Goal: Communication & Community: Answer question/provide support

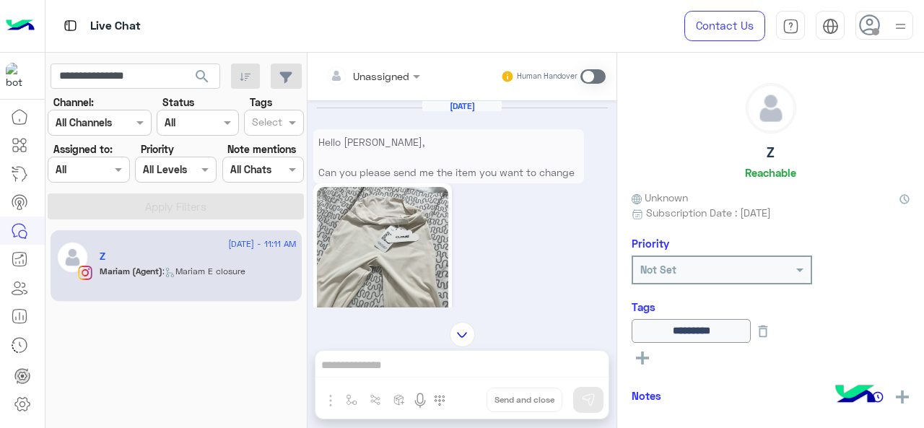
click at [181, 77] on input "**********" at bounding box center [136, 77] width 170 height 26
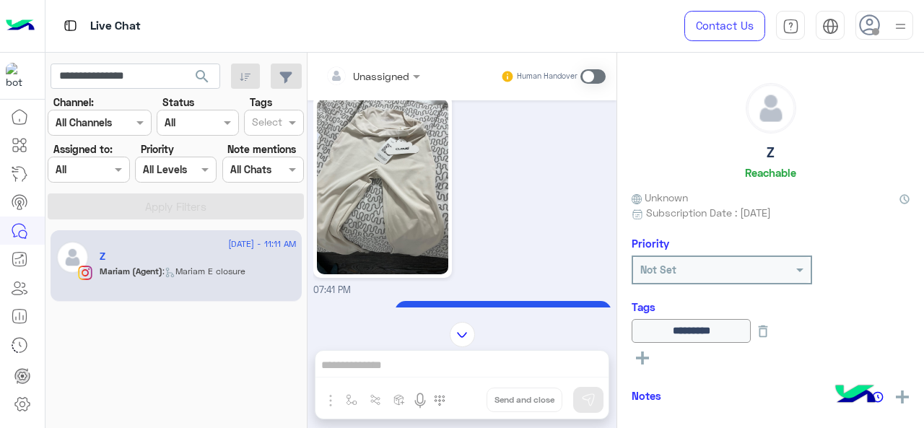
click at [181, 77] on input "**********" at bounding box center [136, 77] width 170 height 26
click at [209, 76] on span "search" at bounding box center [202, 76] width 17 height 17
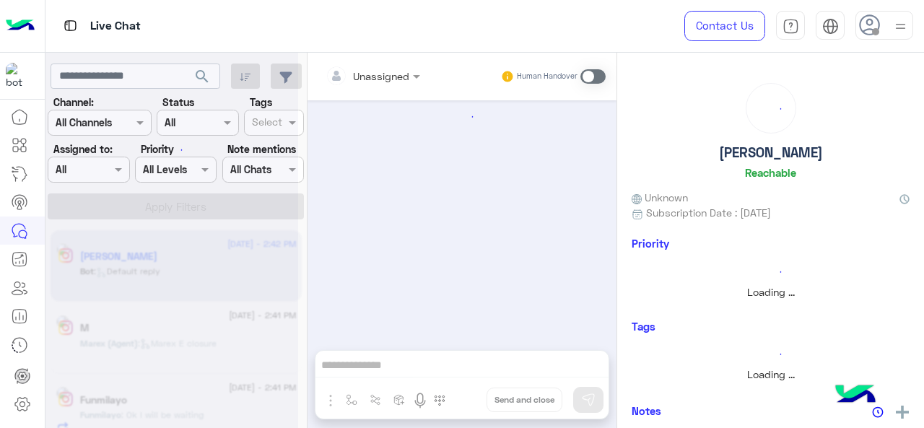
scroll to position [510, 0]
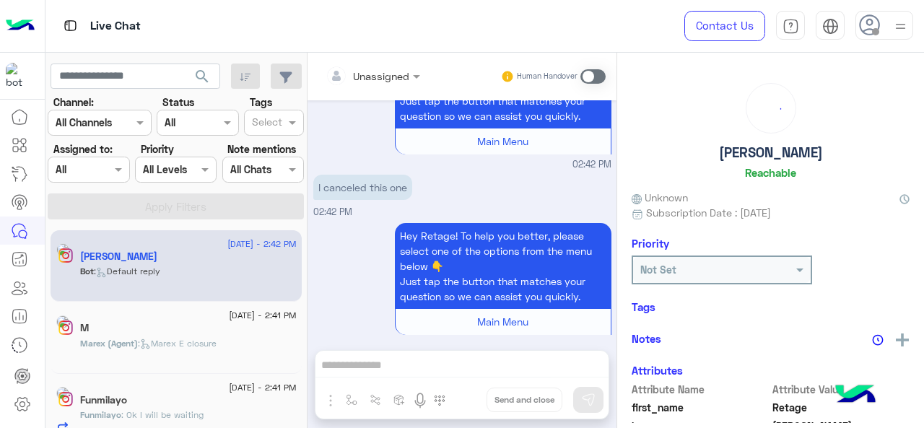
click at [117, 169] on span at bounding box center [120, 169] width 18 height 15
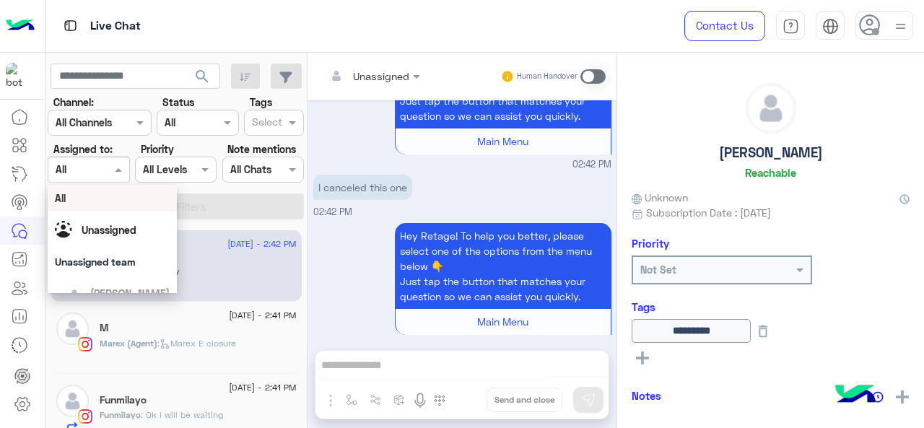
click at [339, 220] on div "Hey Retage! To help you better, please select one of the options from the menu …" at bounding box center [462, 286] width 298 height 133
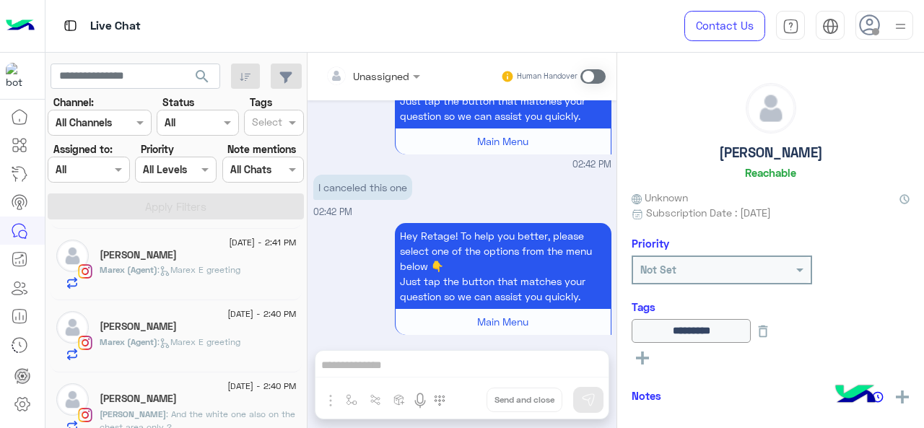
scroll to position [72, 0]
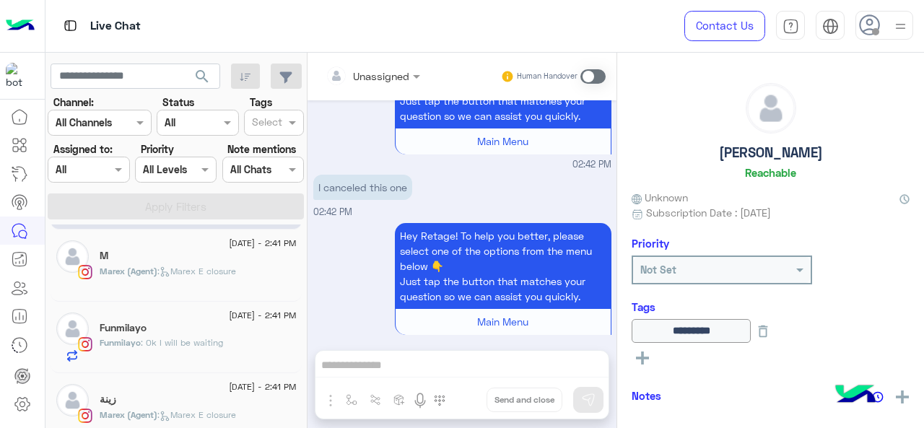
click at [195, 342] on span ": Ok I will be waiting" at bounding box center [182, 342] width 82 height 11
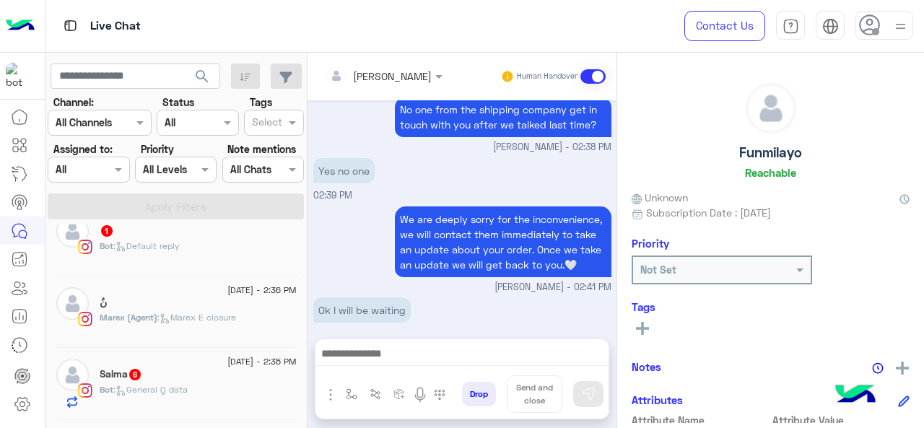
scroll to position [650, 0]
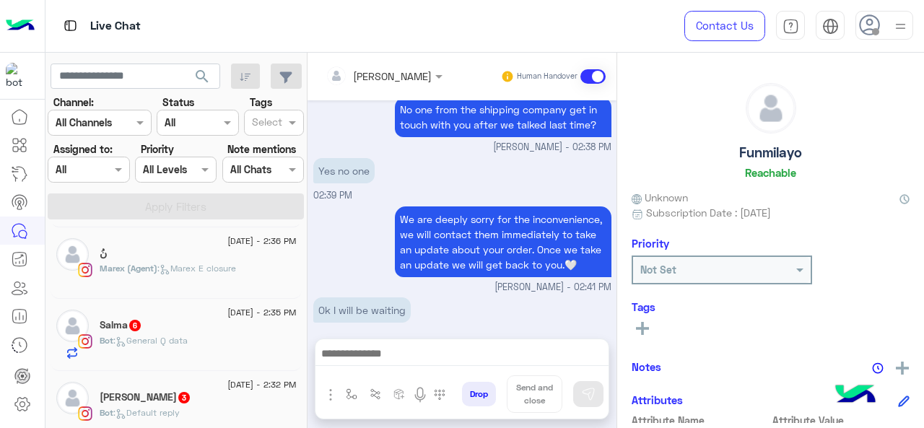
click at [181, 319] on div "Salma 6" at bounding box center [198, 326] width 197 height 15
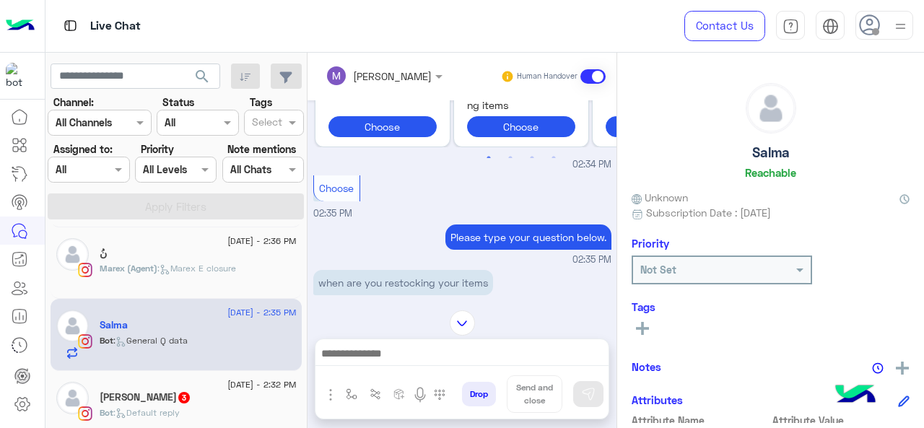
scroll to position [722, 0]
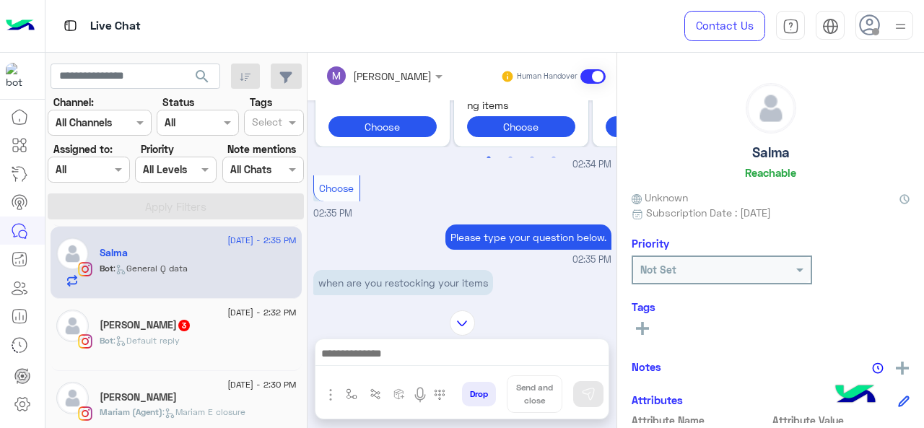
click at [168, 328] on h5 "[PERSON_NAME] 3" at bounding box center [146, 325] width 92 height 12
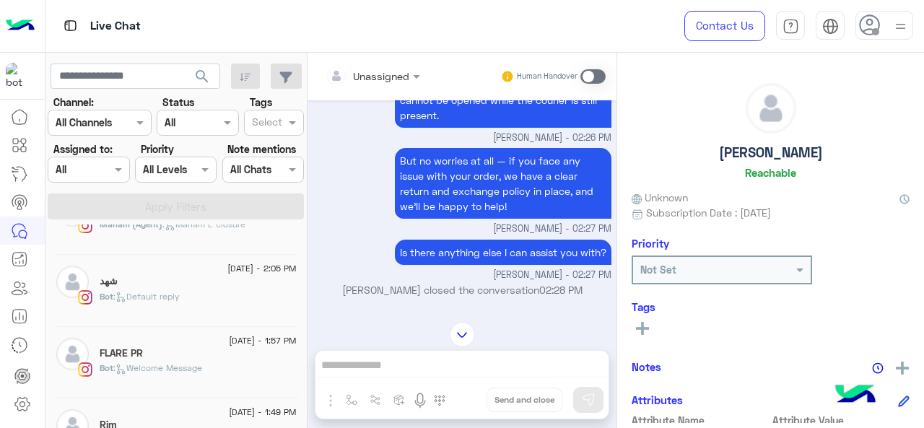
scroll to position [1083, 0]
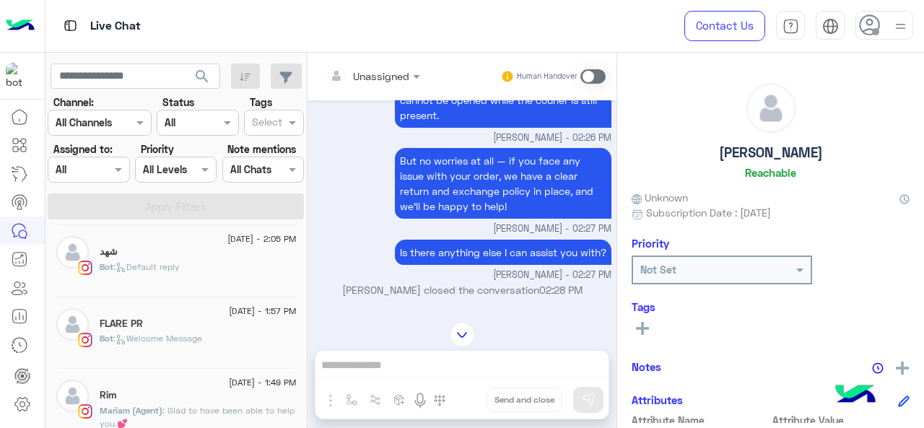
click at [180, 261] on span ": Default reply" at bounding box center [146, 266] width 66 height 11
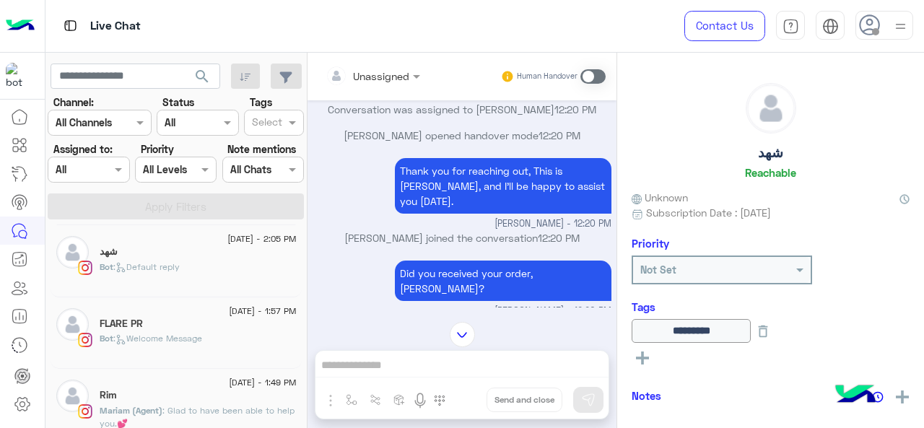
scroll to position [1228, 0]
click at [176, 324] on div "[PERSON_NAME]" at bounding box center [198, 324] width 197 height 15
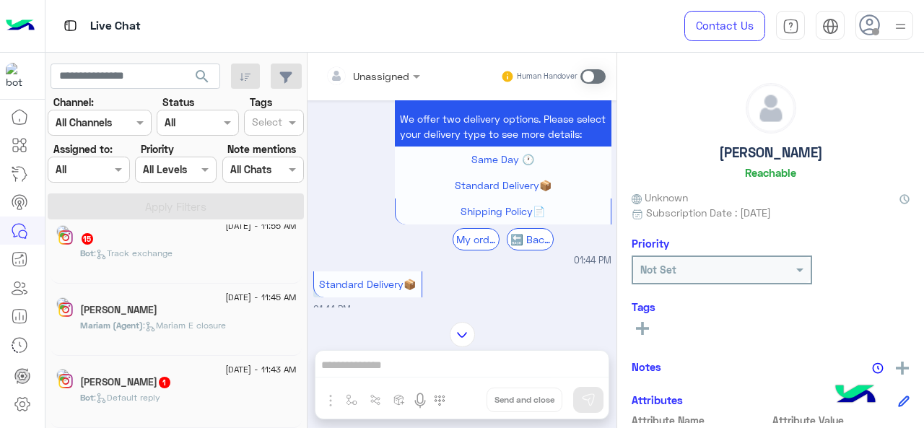
scroll to position [7, 0]
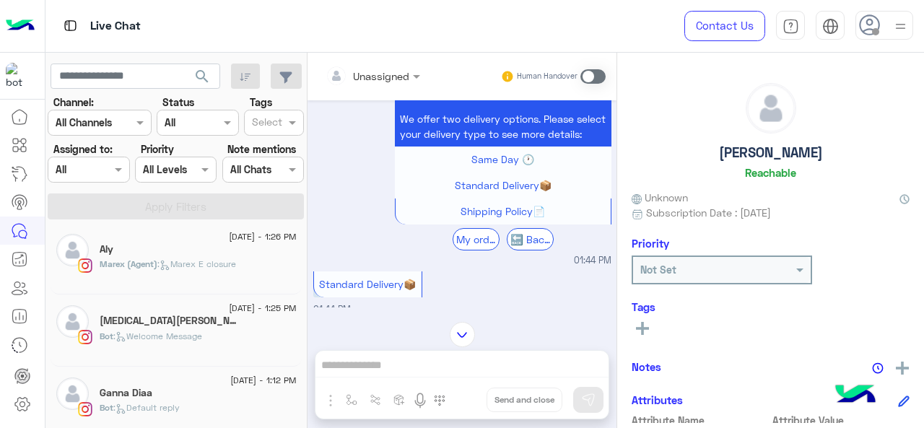
click at [199, 265] on span ": Marex E closure" at bounding box center [196, 264] width 79 height 11
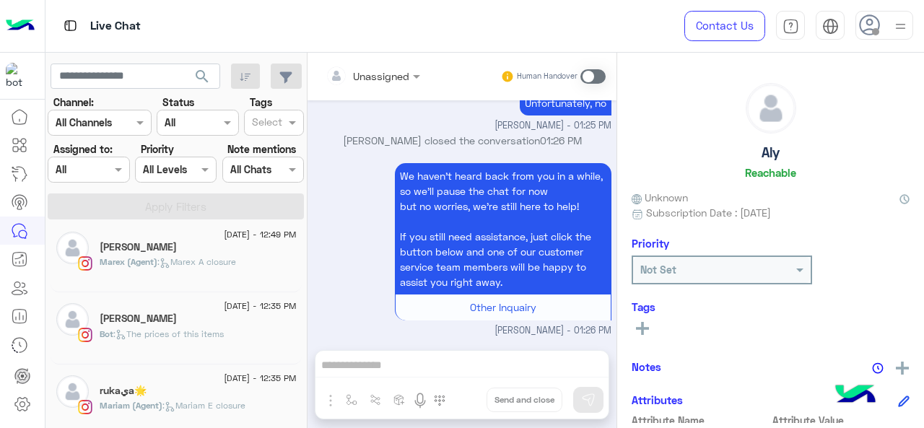
scroll to position [657, 0]
click at [170, 384] on h5 "Rasha EL [PERSON_NAME] 1" at bounding box center [168, 390] width 137 height 12
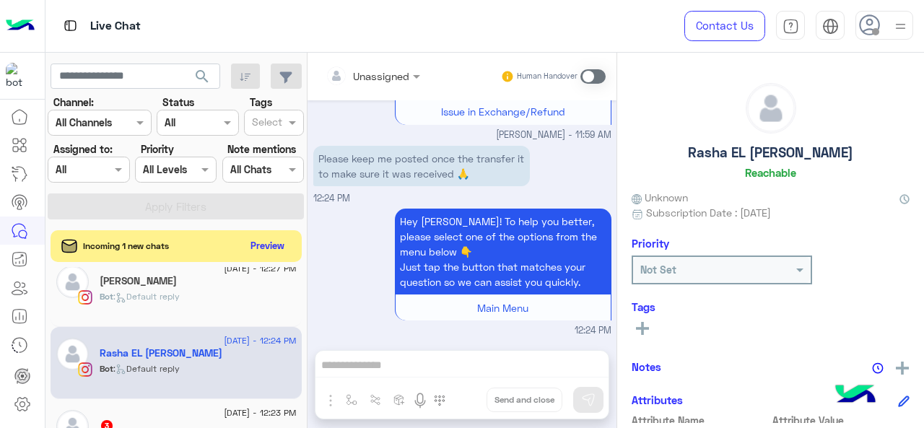
scroll to position [802, 0]
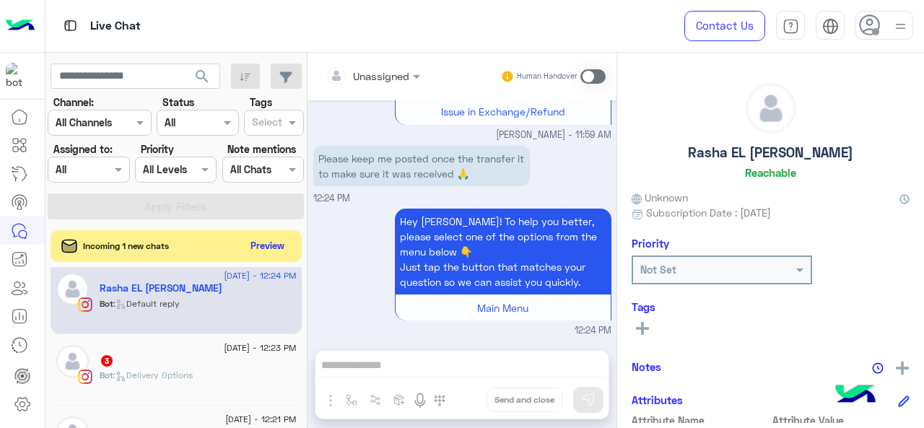
click at [199, 357] on div "3" at bounding box center [198, 362] width 197 height 15
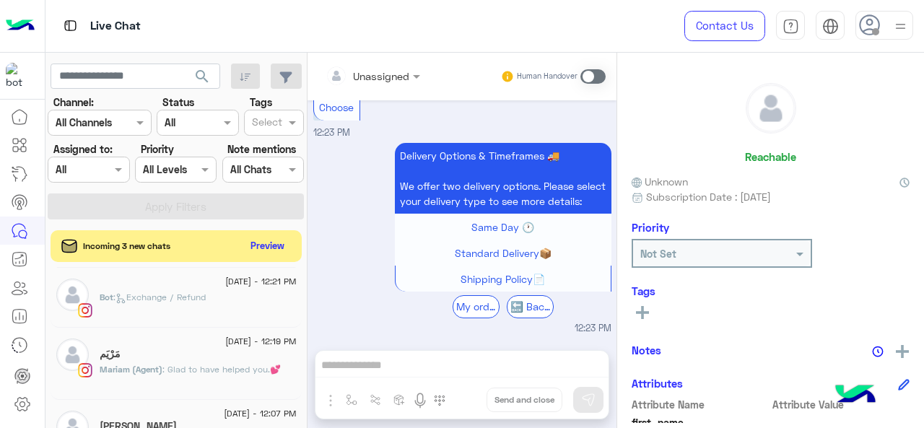
scroll to position [946, 0]
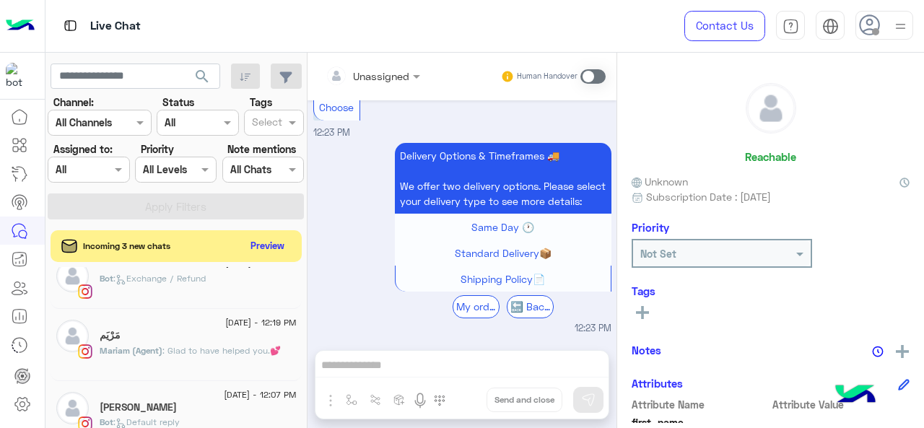
click at [192, 279] on p "Bot : Exchange / Refund" at bounding box center [153, 278] width 106 height 13
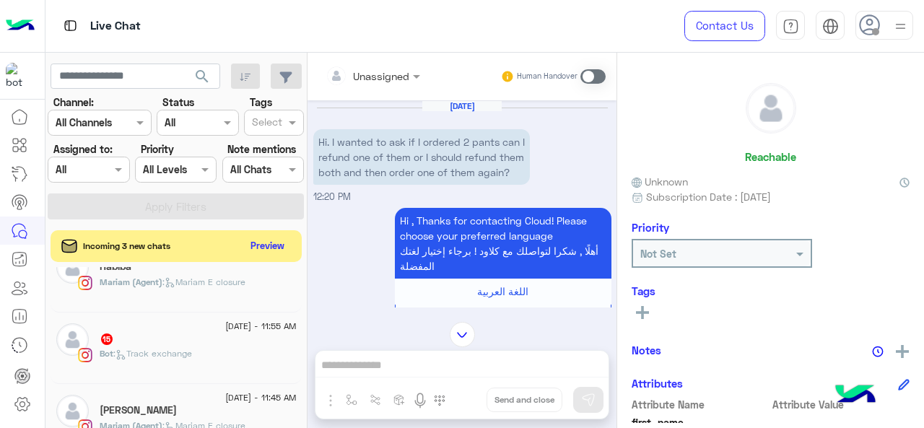
scroll to position [1163, 0]
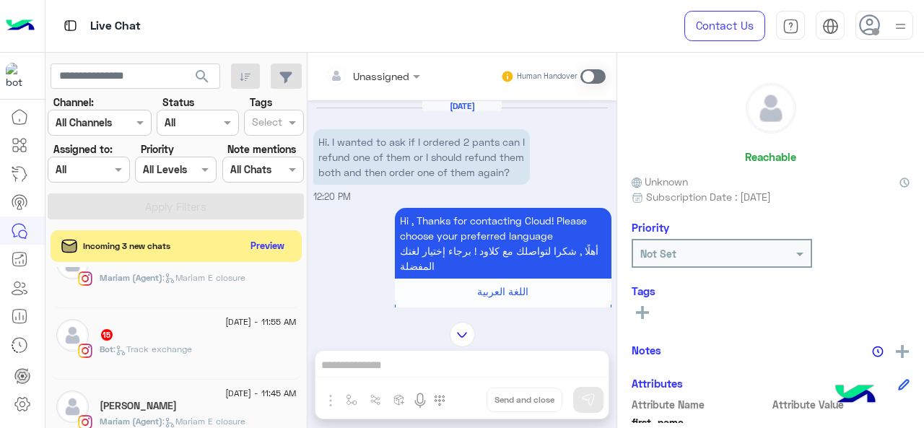
click at [165, 332] on div "15" at bounding box center [198, 336] width 197 height 15
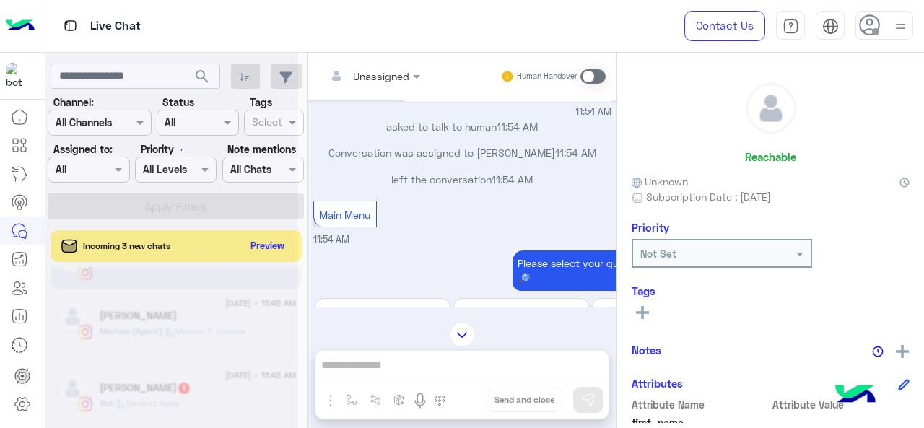
scroll to position [7, 0]
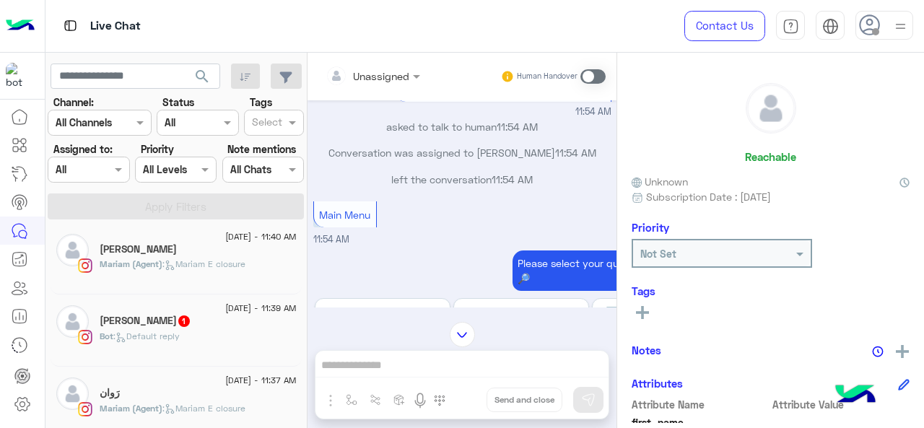
click at [178, 324] on span "1" at bounding box center [184, 320] width 14 height 12
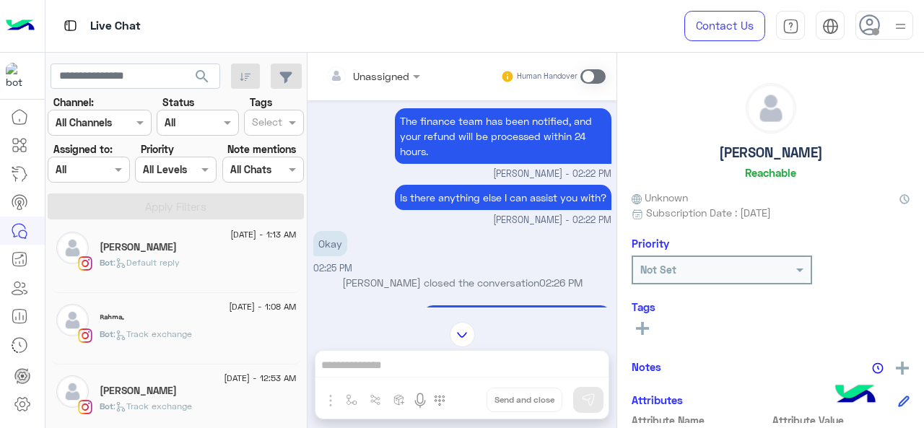
scroll to position [368, 0]
click at [145, 320] on h5 "[PERSON_NAME]" at bounding box center [138, 319] width 77 height 12
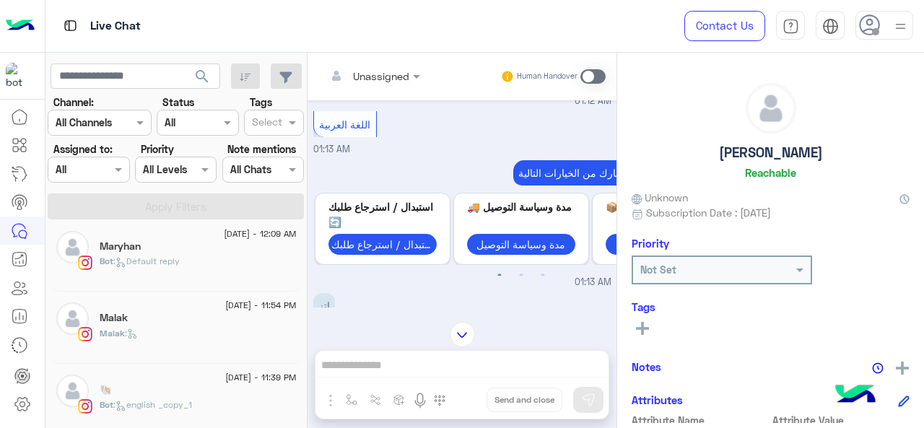
scroll to position [874, 0]
click at [144, 373] on div "[DATE] - 10:56 PM" at bounding box center [198, 377] width 197 height 9
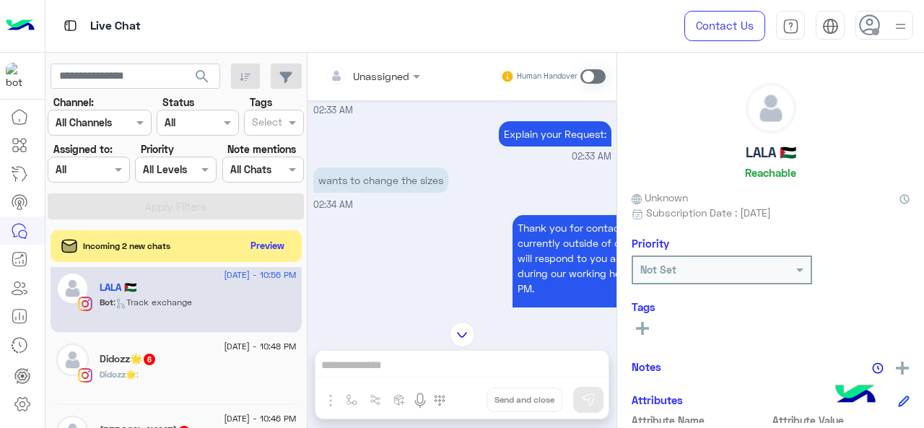
scroll to position [596, 0]
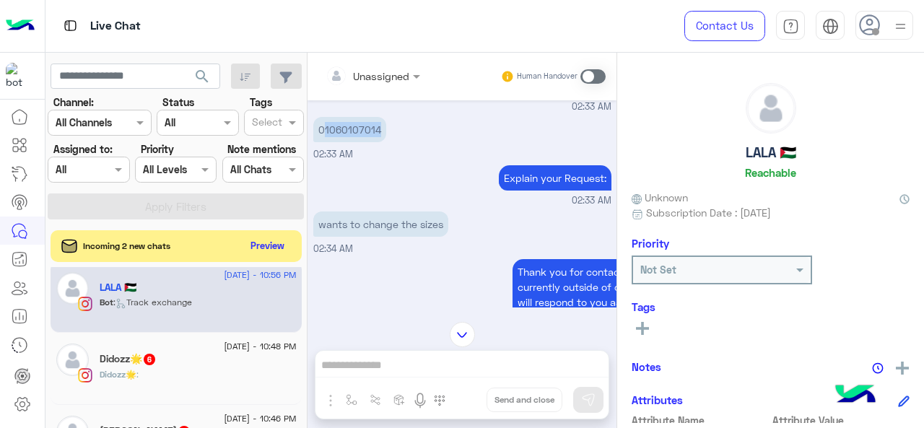
drag, startPoint x: 324, startPoint y: 125, endPoint x: 393, endPoint y: 121, distance: 68.7
click at [393, 121] on div "01060107014 02:33 AM" at bounding box center [462, 137] width 298 height 48
copy p "1060107014"
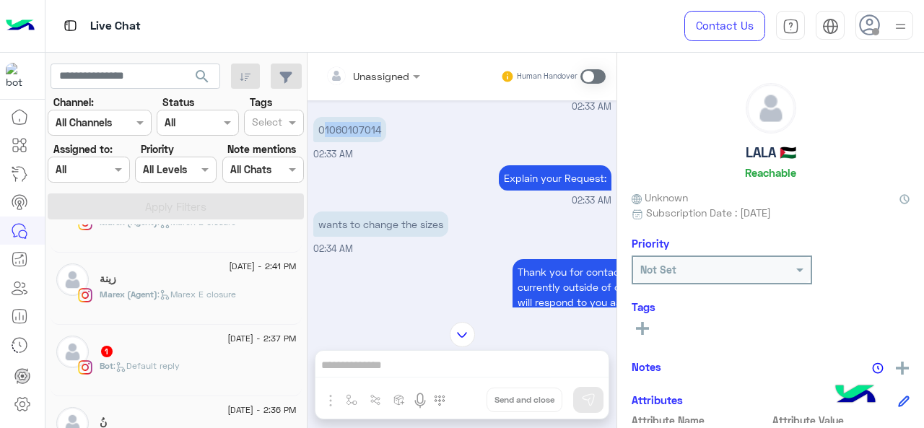
scroll to position [1155, 0]
